Goal: Task Accomplishment & Management: Complete application form

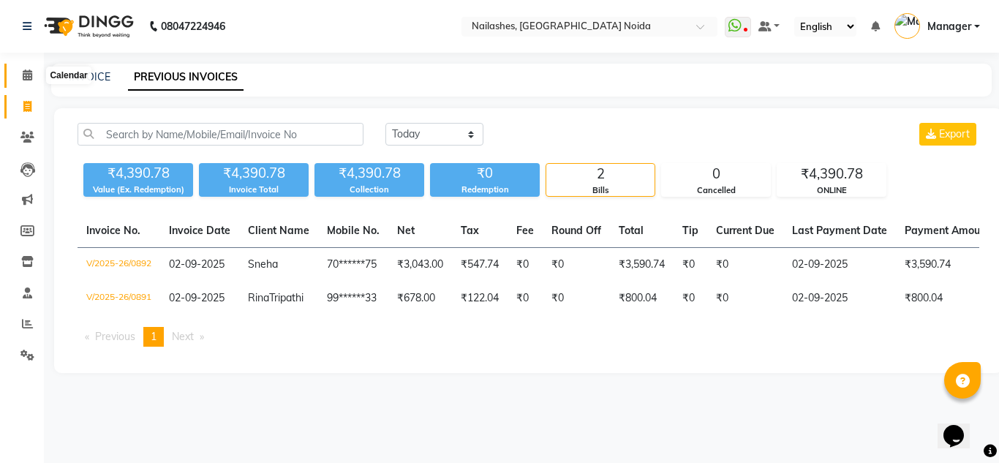
click at [26, 76] on icon at bounding box center [28, 74] width 10 height 11
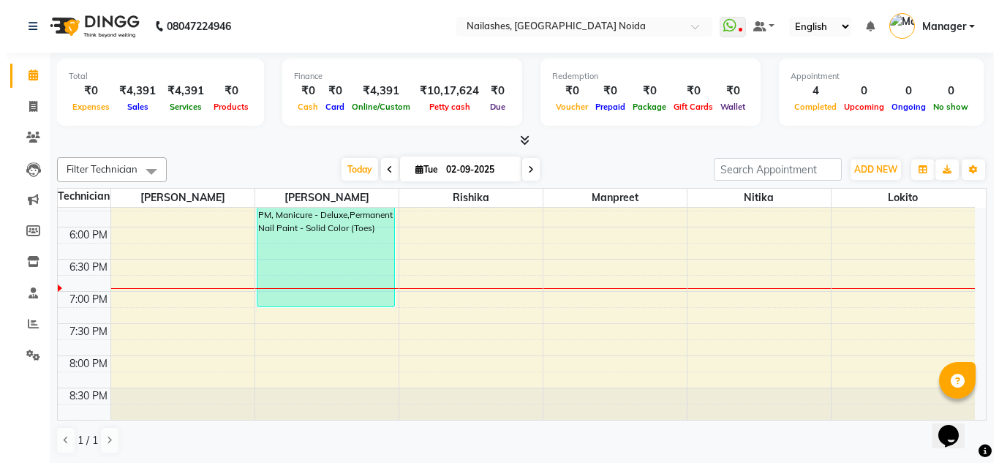
scroll to position [1, 0]
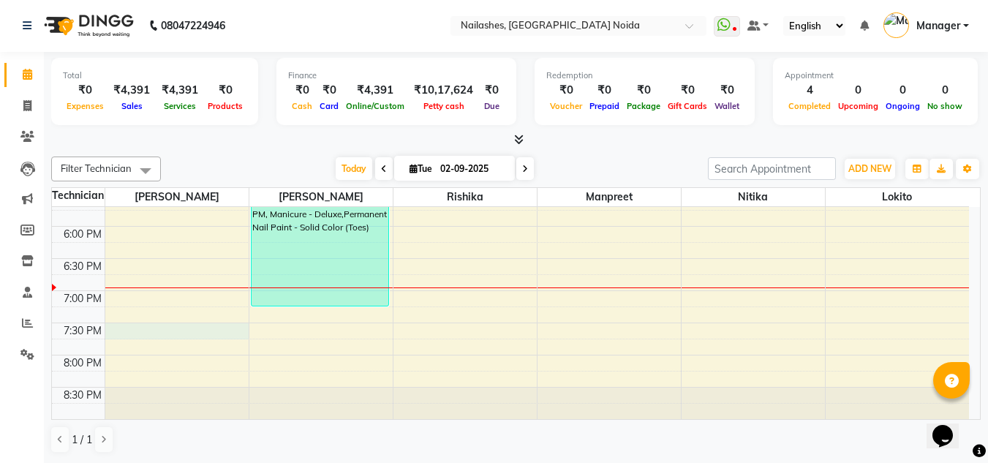
click at [167, 332] on div "8:00 AM 8:30 AM 9:00 AM 9:30 AM 10:00 AM 10:30 AM 11:00 AM 11:30 AM 12:00 PM 12…" at bounding box center [510, 1] width 917 height 836
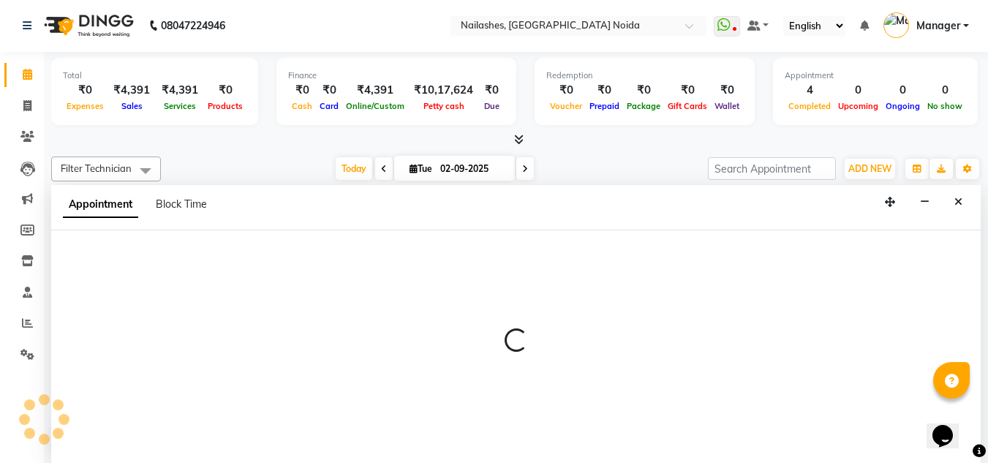
select select "44095"
select select "1170"
select select "tentative"
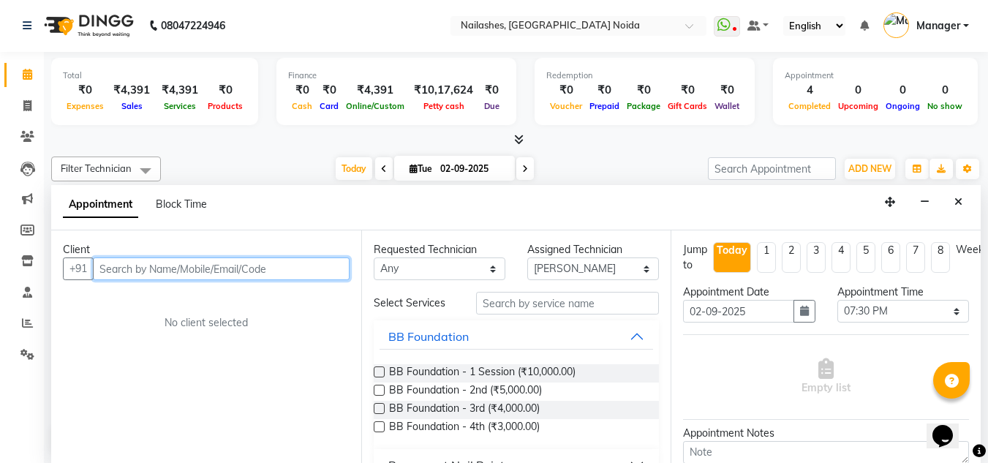
click at [167, 264] on input "text" at bounding box center [221, 268] width 257 height 23
type input "9696596109"
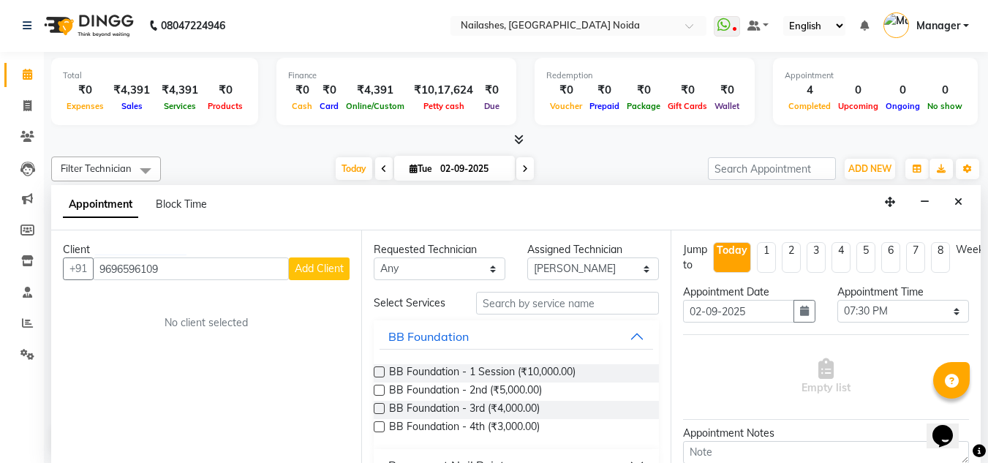
click at [341, 268] on span "Add Client" at bounding box center [319, 268] width 49 height 13
select select "21"
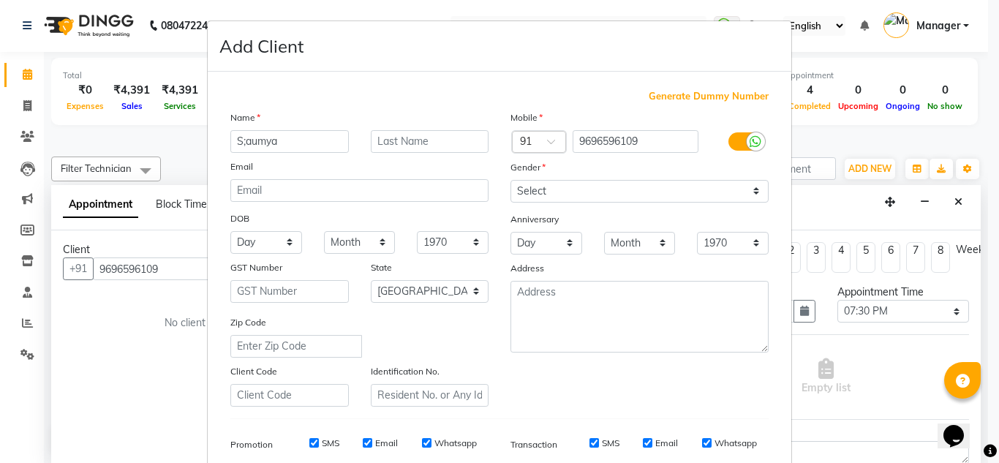
type input "S;aumya"
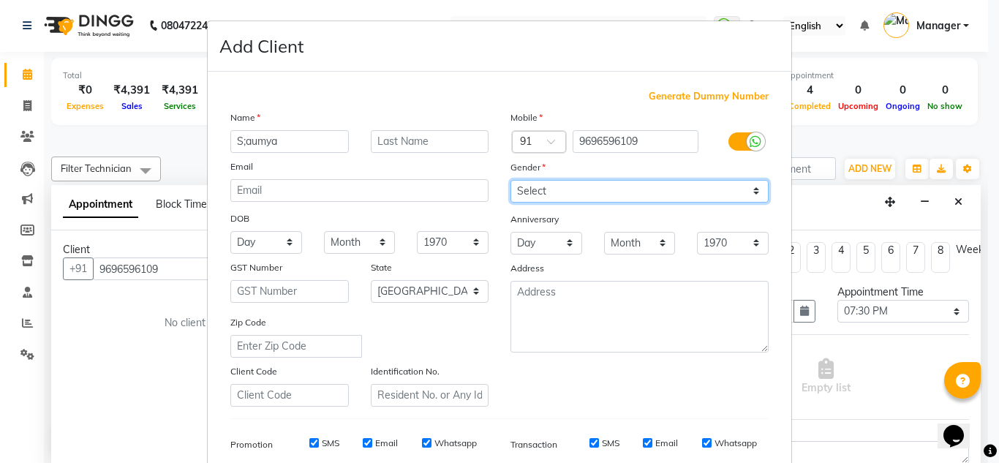
click at [543, 195] on select "Select [DEMOGRAPHIC_DATA] [DEMOGRAPHIC_DATA] Other Prefer Not To Say" at bounding box center [639, 191] width 258 height 23
select select "[DEMOGRAPHIC_DATA]"
click at [510, 180] on select "Select [DEMOGRAPHIC_DATA] [DEMOGRAPHIC_DATA] Other Prefer Not To Say" at bounding box center [639, 191] width 258 height 23
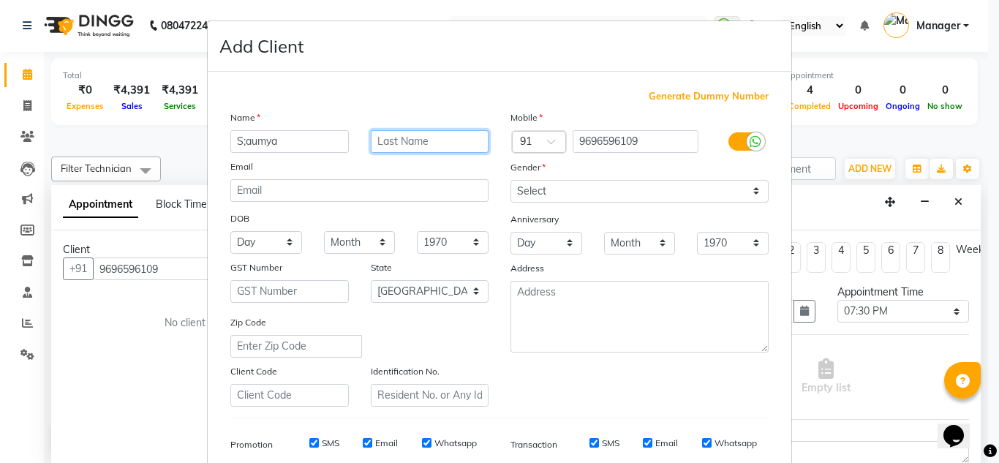
click at [404, 141] on input "text" at bounding box center [430, 141] width 118 height 23
click at [241, 141] on input "S;aumya" at bounding box center [289, 141] width 118 height 23
type input "[PERSON_NAME]"
click at [404, 137] on input "text" at bounding box center [430, 141] width 118 height 23
type input "Tiwari"
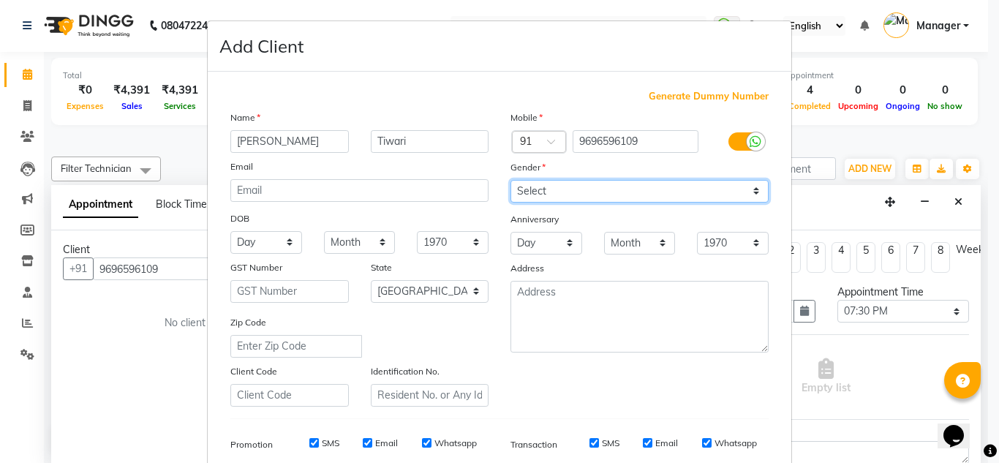
click at [582, 194] on select "Select [DEMOGRAPHIC_DATA] [DEMOGRAPHIC_DATA] Other Prefer Not To Say" at bounding box center [639, 191] width 258 height 23
click at [510, 180] on select "Select [DEMOGRAPHIC_DATA] [DEMOGRAPHIC_DATA] Other Prefer Not To Say" at bounding box center [639, 191] width 258 height 23
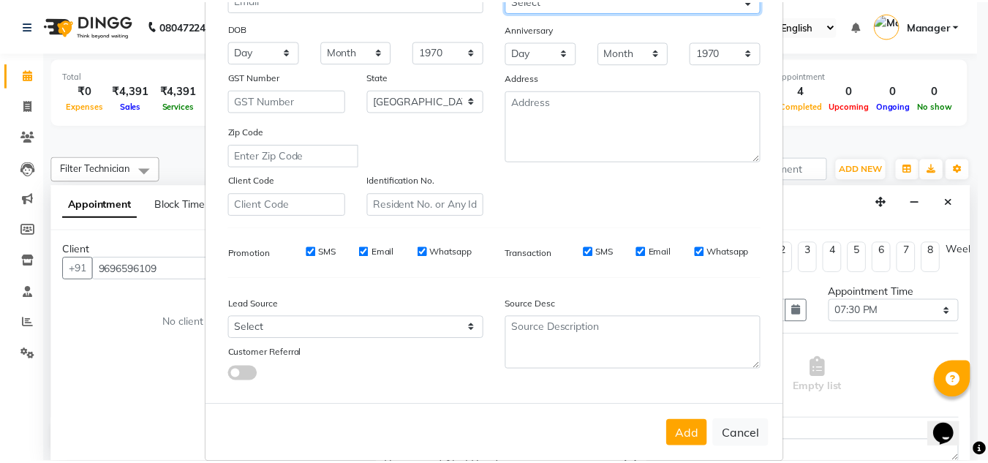
scroll to position [212, 0]
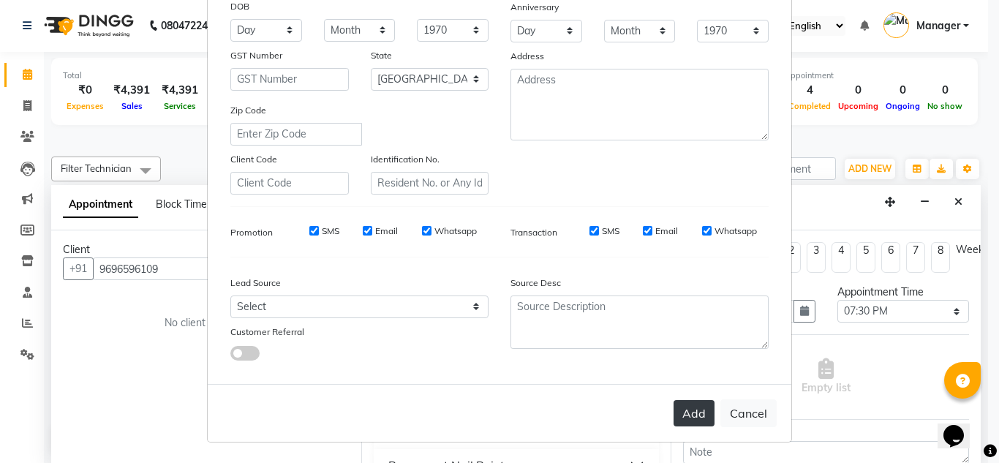
click at [695, 411] on button "Add" at bounding box center [693, 413] width 41 height 26
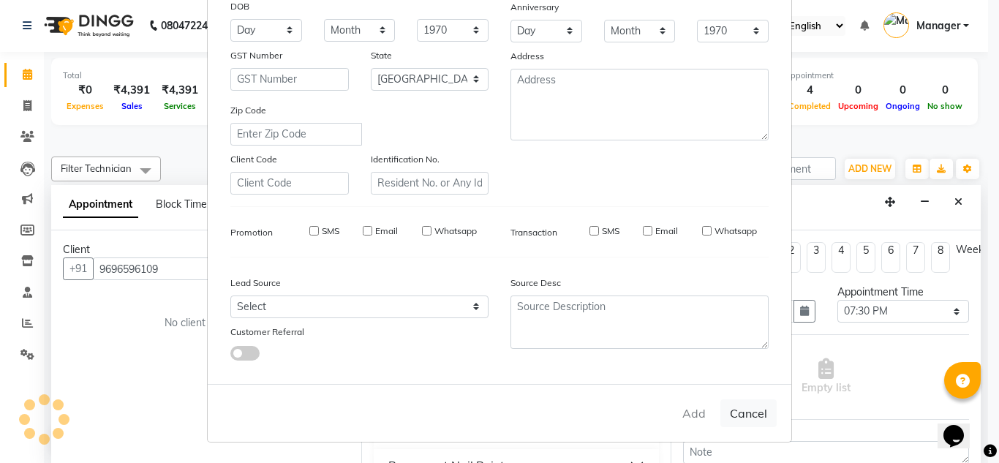
type input "96******09"
select select
select select "null"
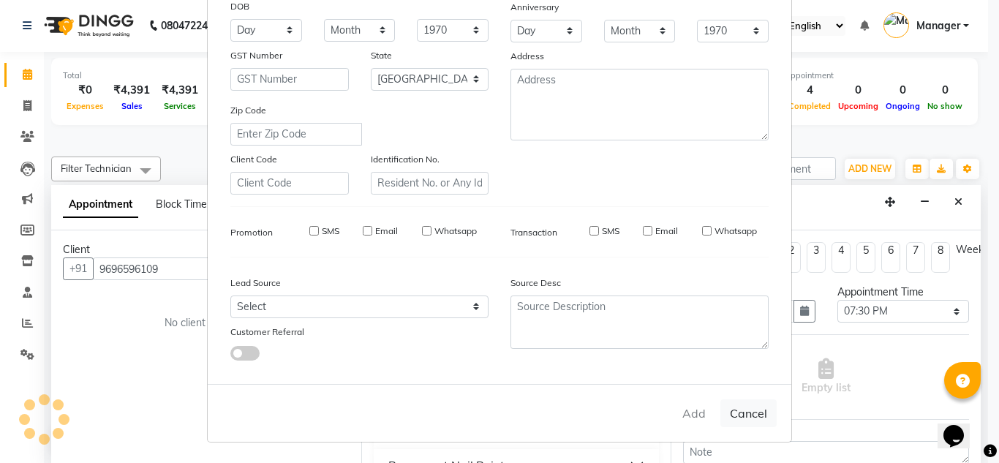
select select
checkbox input "false"
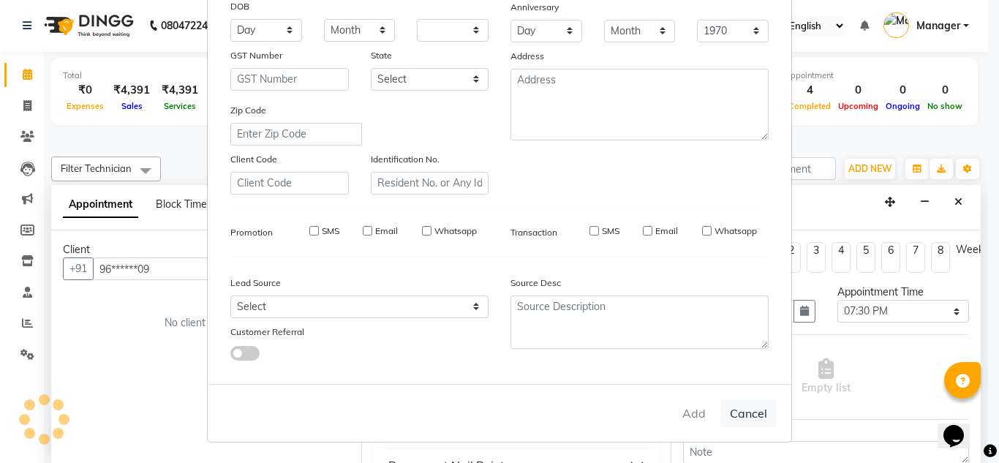
checkbox input "false"
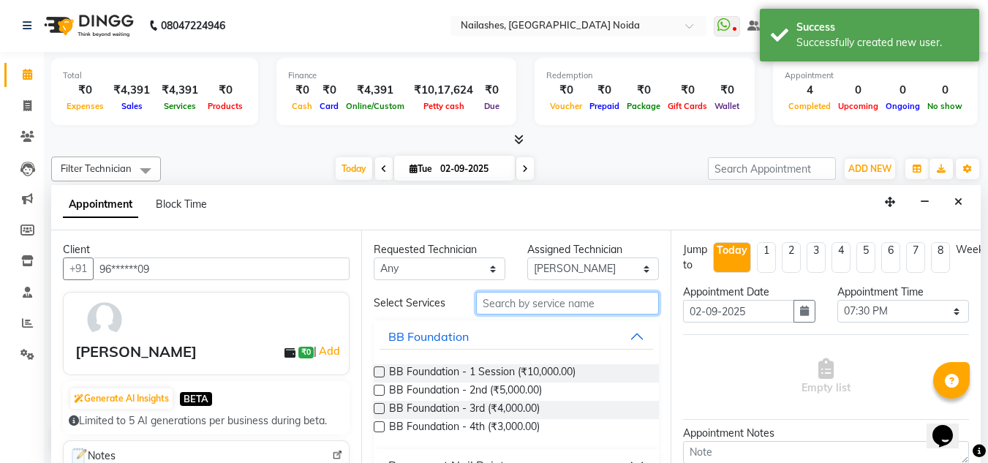
click at [532, 301] on input "text" at bounding box center [567, 303] width 183 height 23
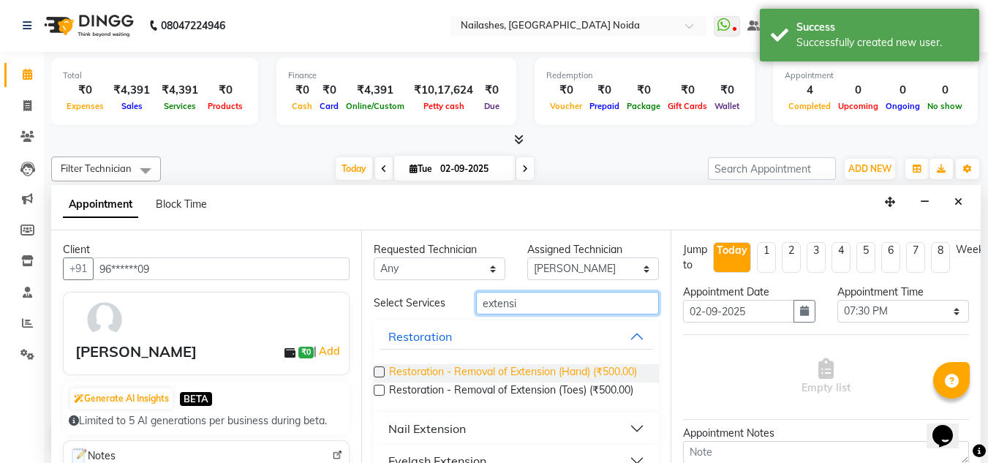
scroll to position [38, 0]
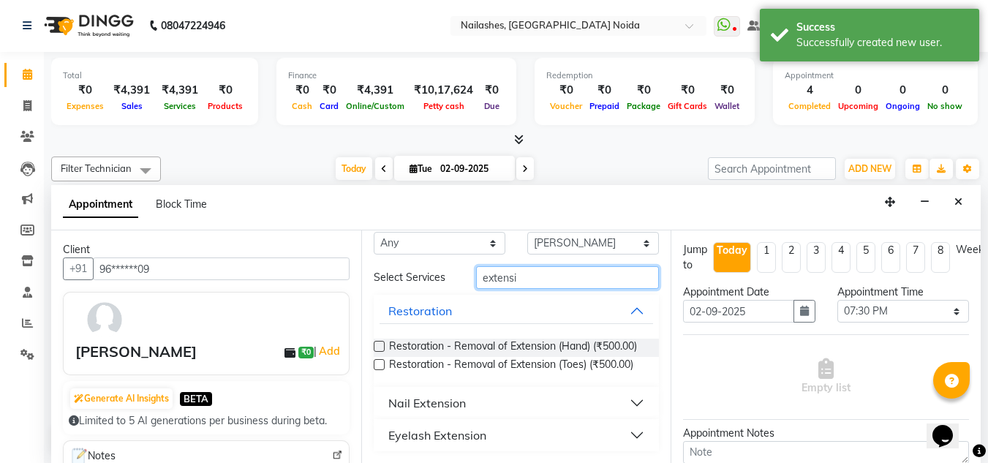
type input "extensi"
click at [540, 395] on button "Nail Extension" at bounding box center [517, 403] width 274 height 26
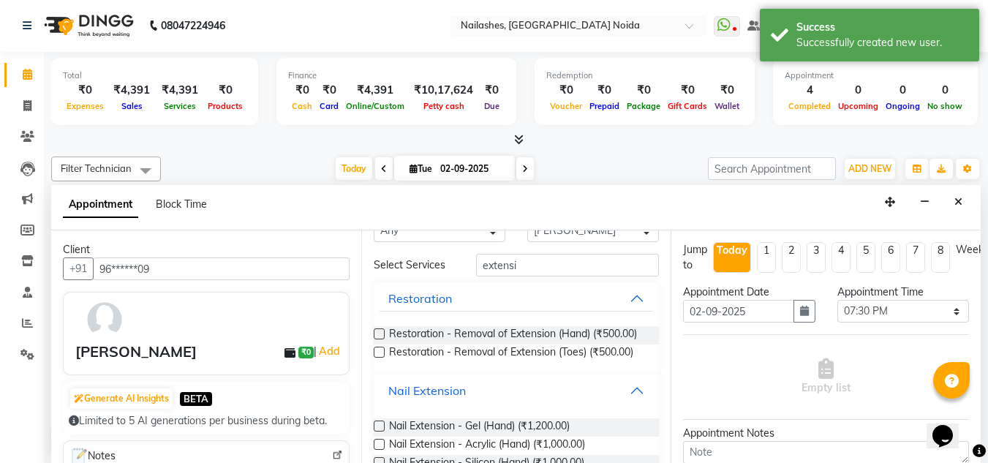
scroll to position [151, 0]
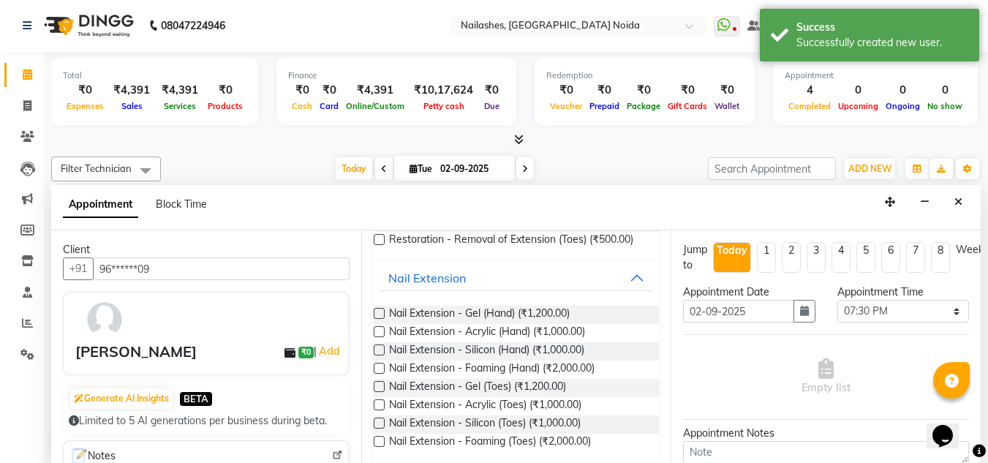
click at [381, 319] on label at bounding box center [379, 313] width 11 height 11
click at [381, 320] on input "checkbox" at bounding box center [379, 315] width 10 height 10
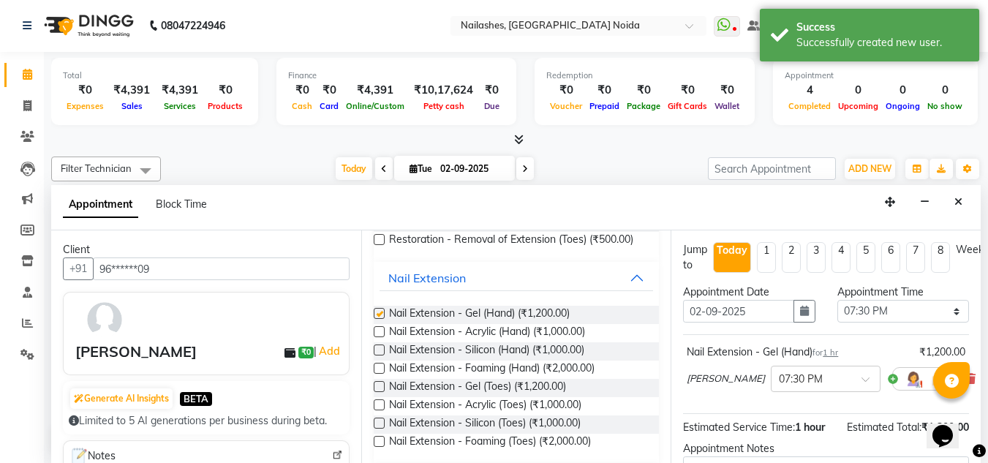
checkbox input "false"
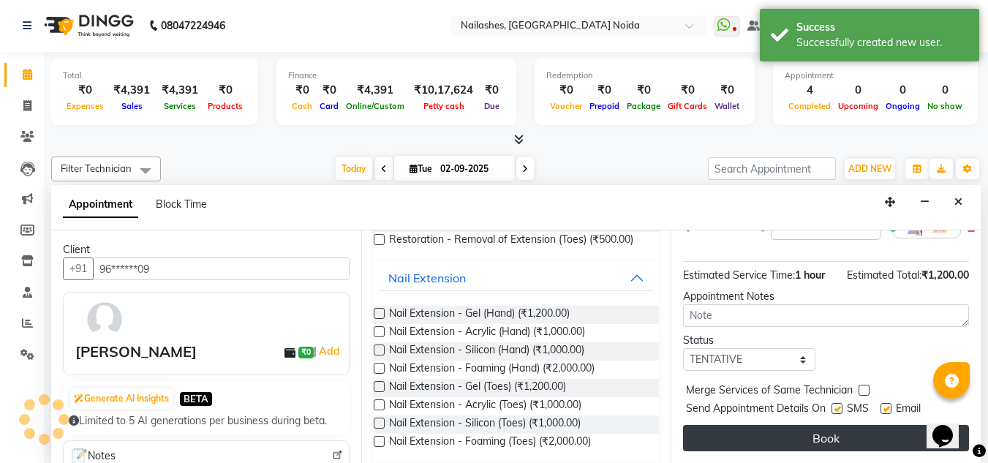
click at [822, 425] on button "Book" at bounding box center [826, 438] width 286 height 26
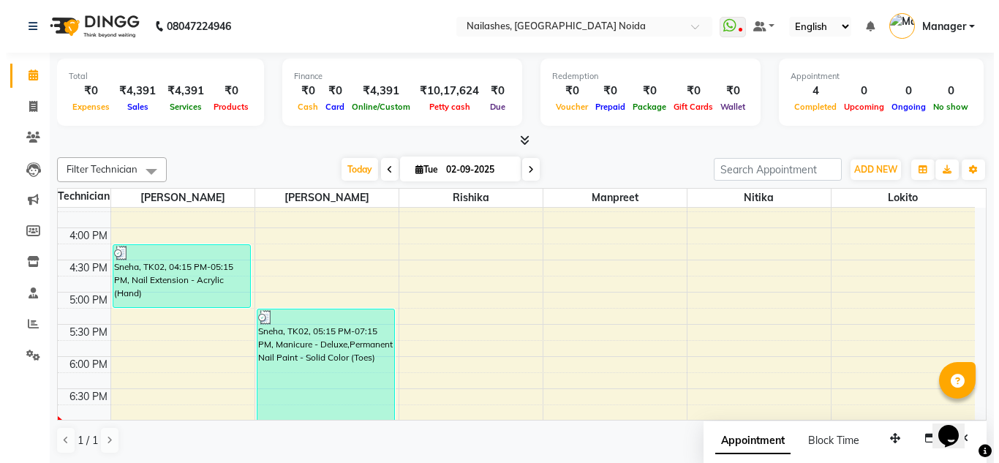
scroll to position [624, 0]
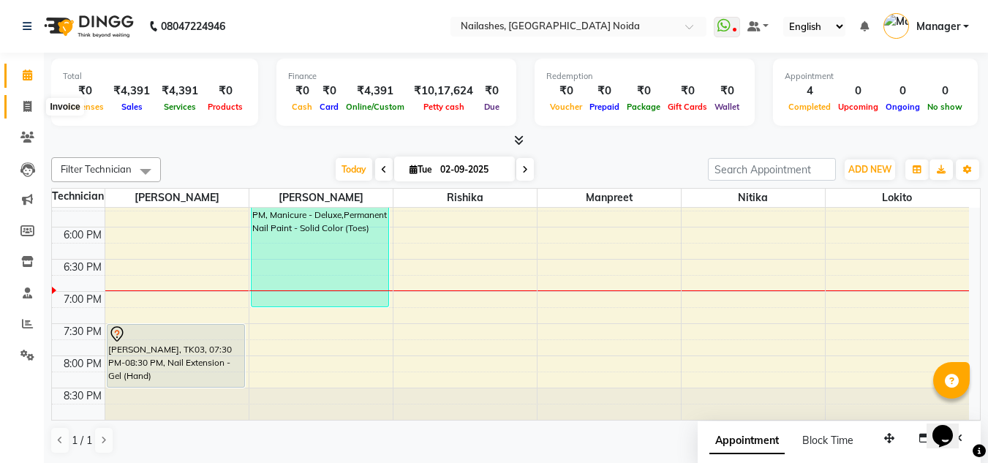
click at [35, 107] on span at bounding box center [28, 107] width 26 height 17
select select "service"
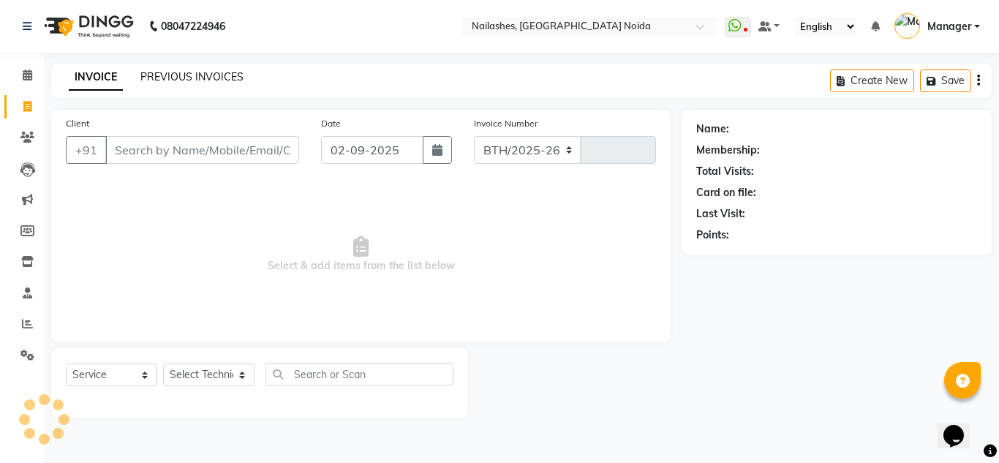
select select "6068"
type input "0893"
click at [197, 75] on link "PREVIOUS INVOICES" at bounding box center [191, 76] width 103 height 13
